Goal: Find specific page/section: Find specific page/section

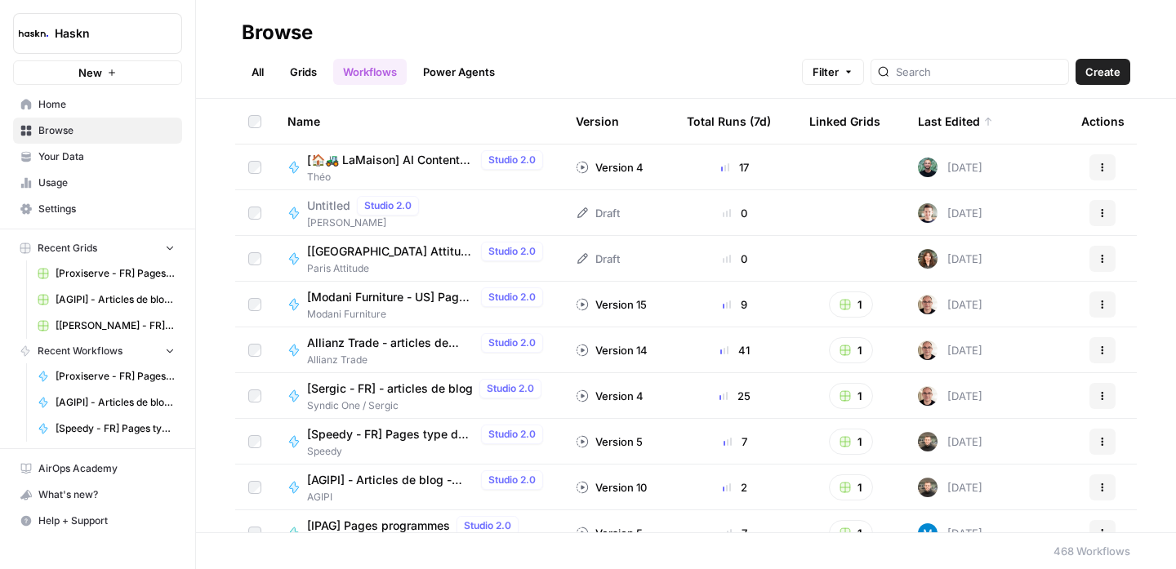
click at [256, 68] on link "All" at bounding box center [258, 72] width 32 height 26
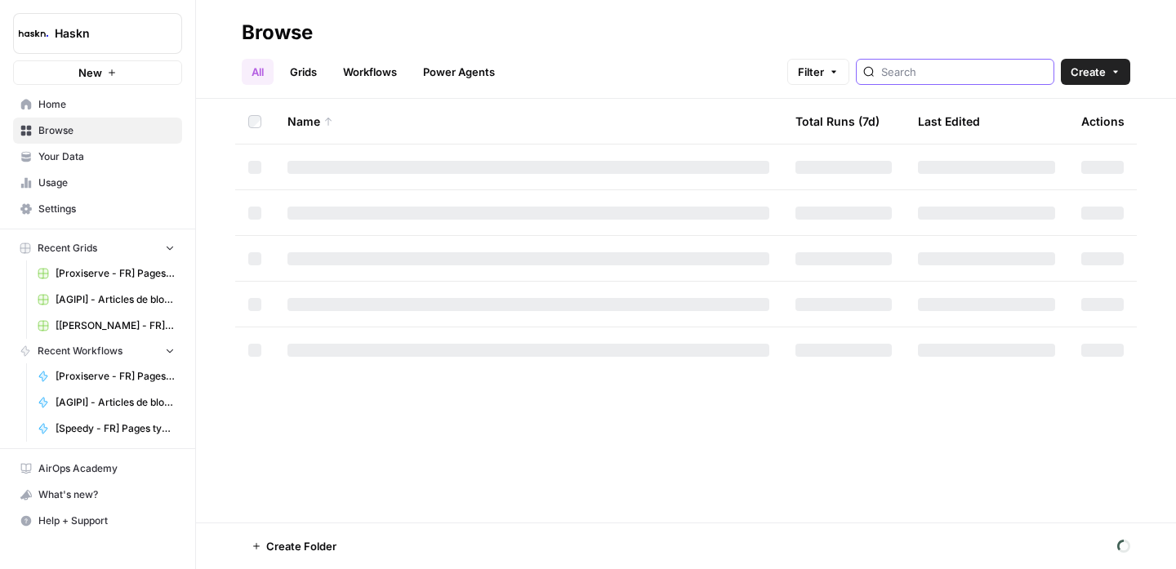
click at [973, 68] on input "search" at bounding box center [964, 72] width 166 height 16
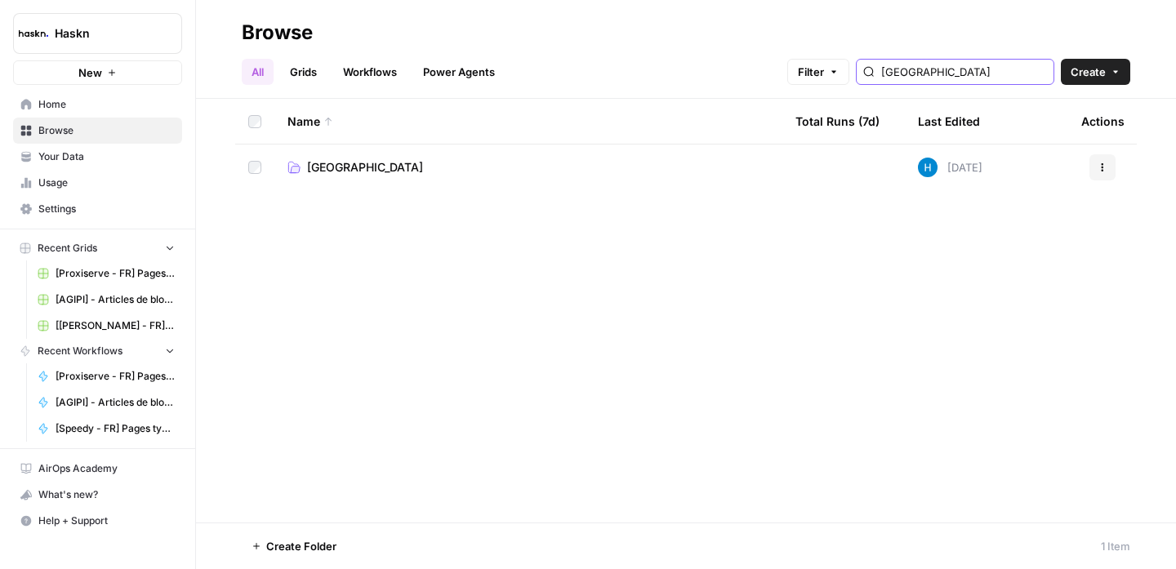
type input "[GEOGRAPHIC_DATA]"
click at [333, 171] on span "[GEOGRAPHIC_DATA]" at bounding box center [365, 167] width 116 height 16
